Goal: Find specific page/section: Find specific page/section

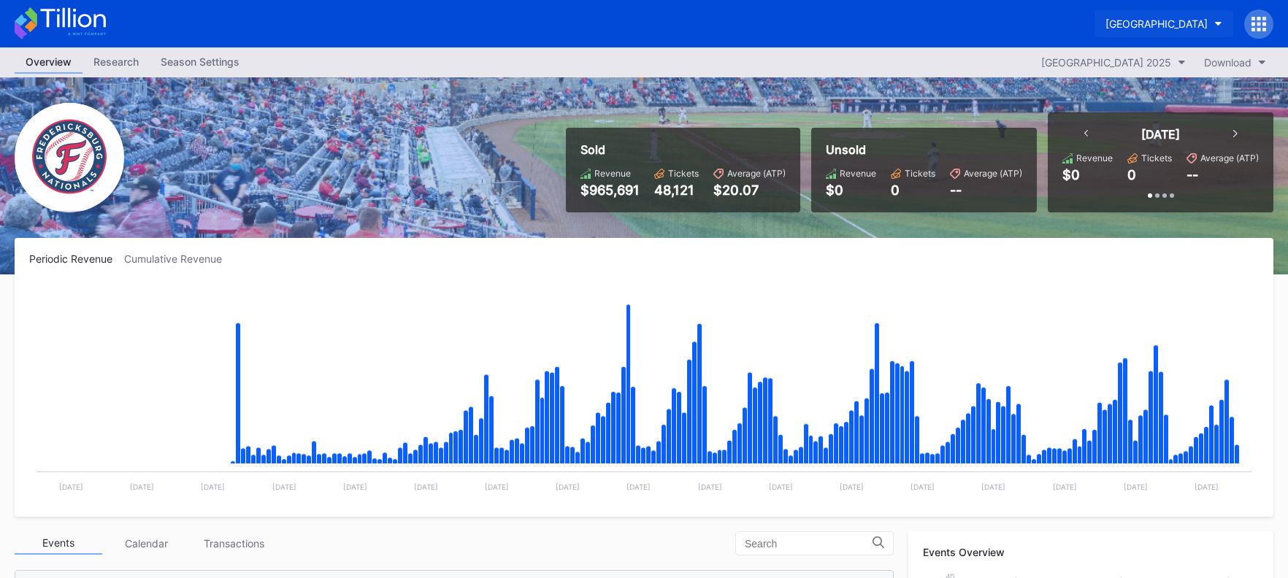
click at [1123, 23] on div "[GEOGRAPHIC_DATA]" at bounding box center [1157, 24] width 102 height 12
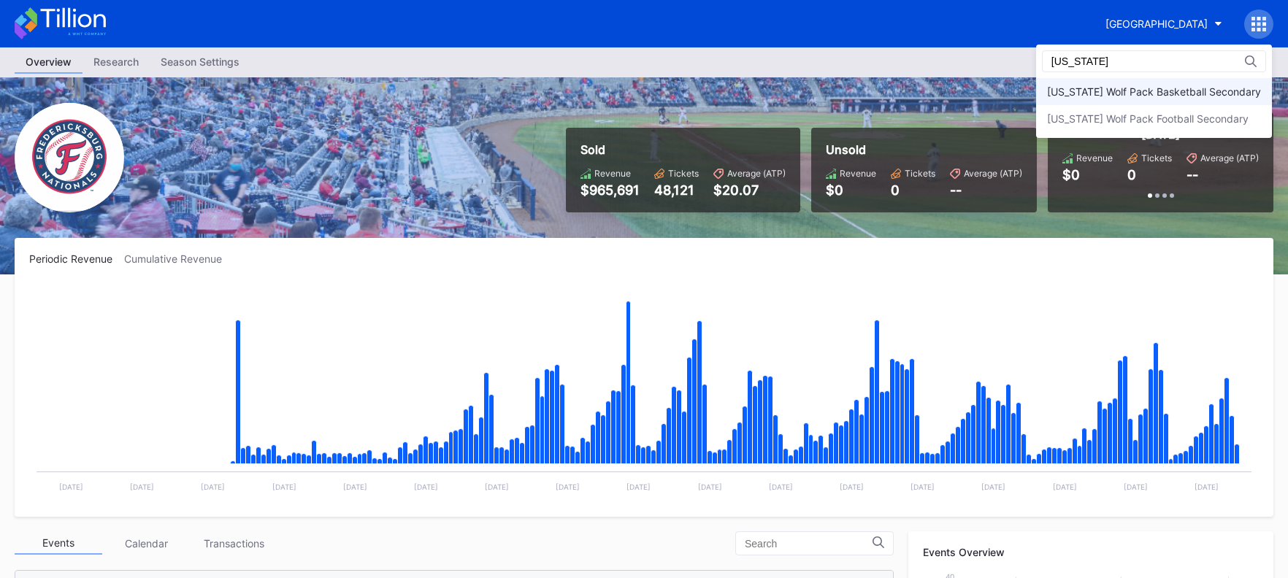
type input "[US_STATE]"
click at [1139, 90] on div "[US_STATE] Wolf Pack Basketball Secondary" at bounding box center [1154, 91] width 214 height 12
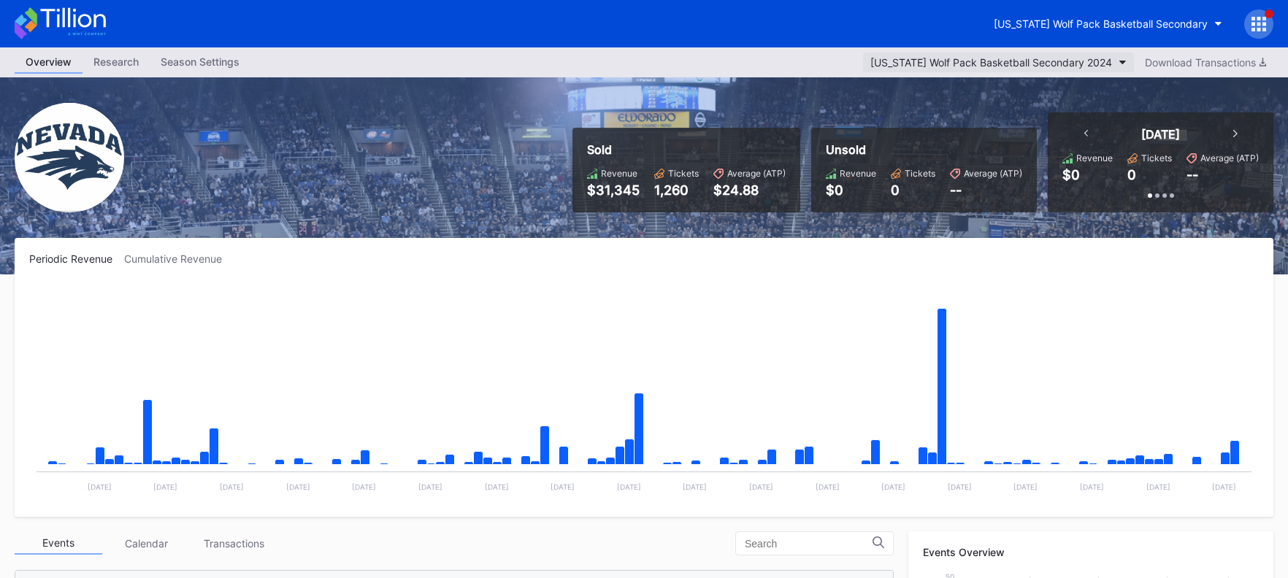
click at [1118, 65] on button "[US_STATE] Wolf Pack Basketball Secondary 2024" at bounding box center [998, 63] width 271 height 20
click at [1121, 26] on div "[US_STATE] Wolf Pack Basketball Secondary" at bounding box center [1101, 24] width 214 height 12
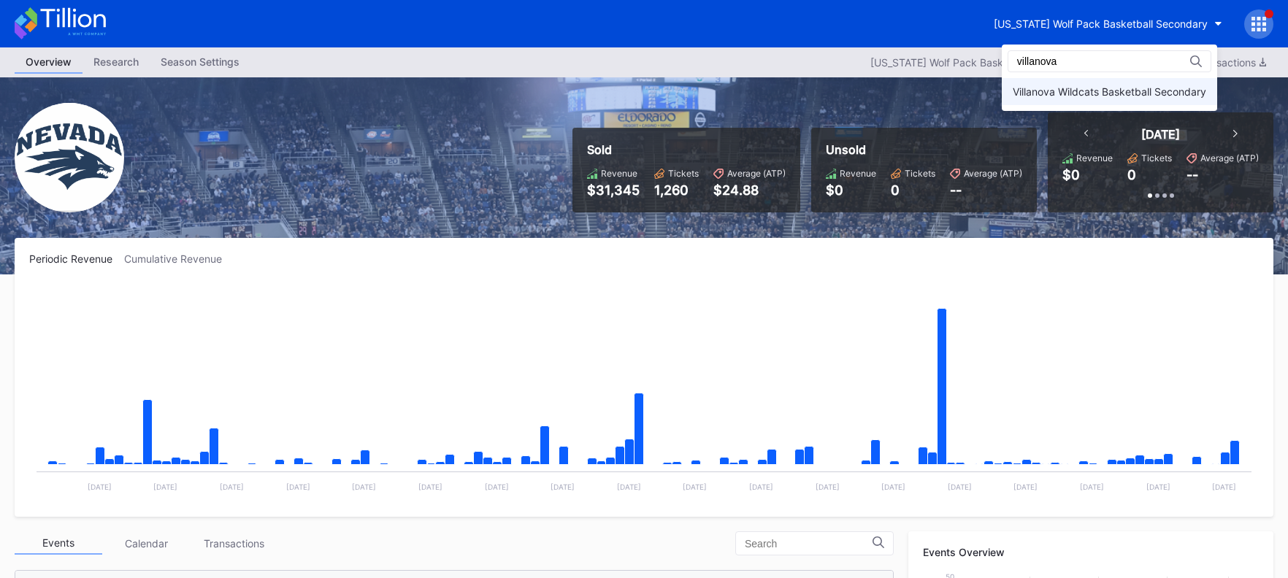
type input "villanova"
click at [1114, 85] on div "Villanova Wildcats Basketball Secondary" at bounding box center [1110, 91] width 194 height 12
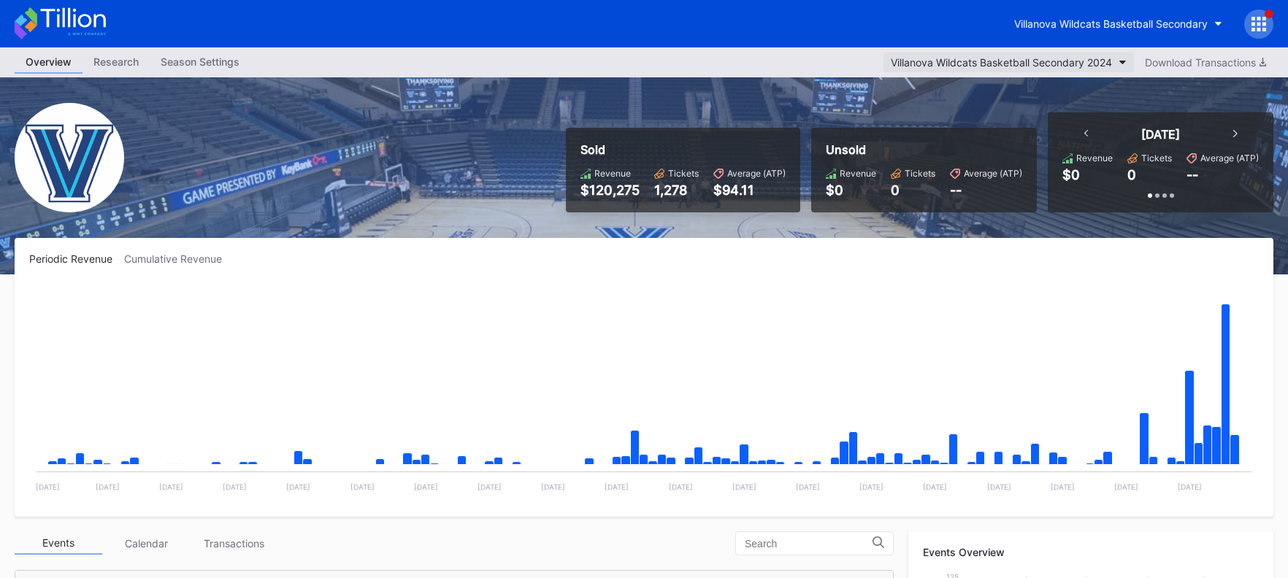
click at [1109, 68] on button "Villanova Wildcats Basketball Secondary 2024" at bounding box center [1009, 63] width 251 height 20
